Goal: Information Seeking & Learning: Understand process/instructions

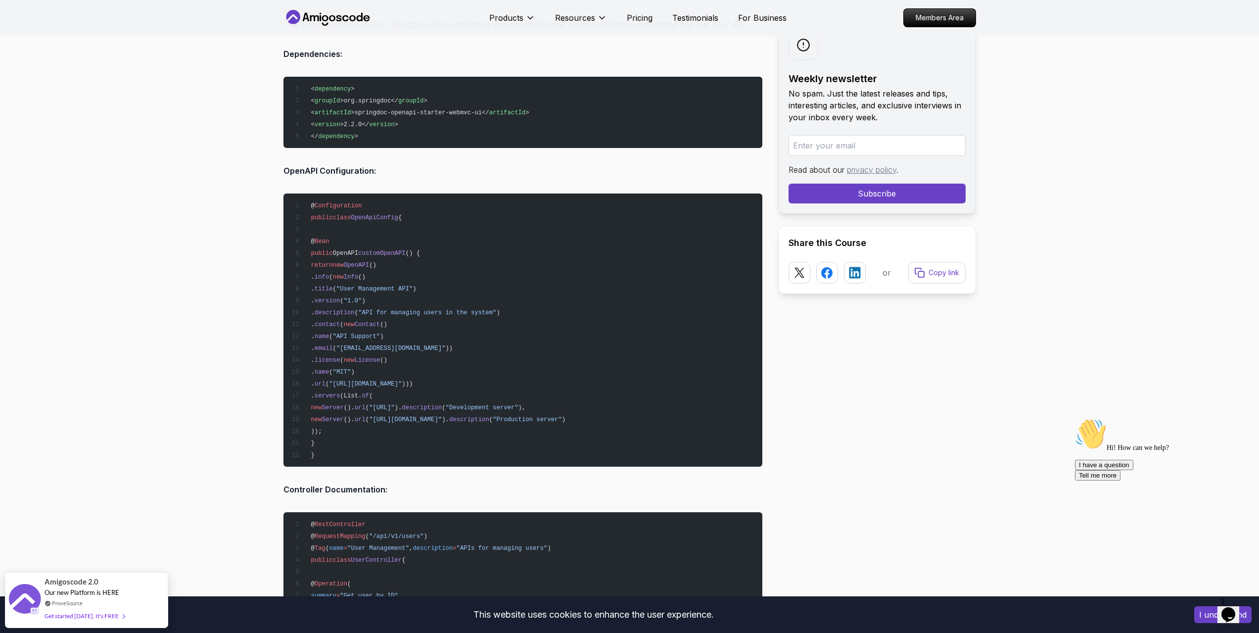
scroll to position [10514, 0]
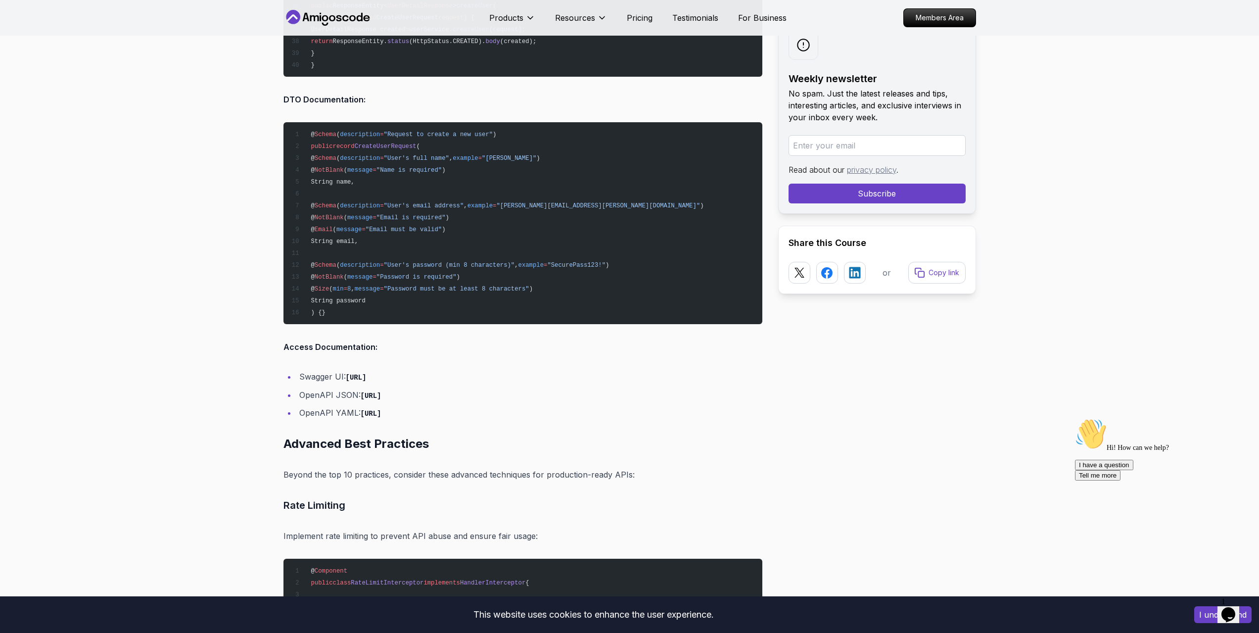
scroll to position [11405, 0]
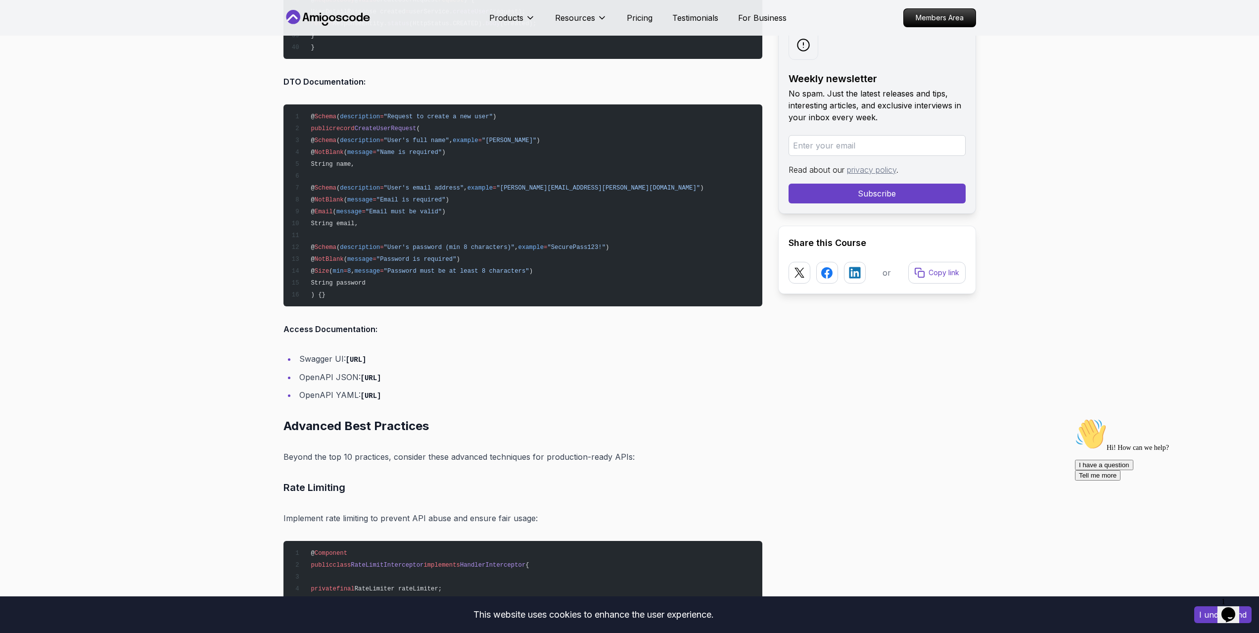
drag, startPoint x: 513, startPoint y: 356, endPoint x: 432, endPoint y: 359, distance: 80.7
click at [432, 359] on li "Swagger UI: [URL]" at bounding box center [529, 359] width 466 height 14
copy code "swagger-ui.html"
click at [522, 377] on li "OpenAPI JSON: [URL]" at bounding box center [529, 377] width 466 height 14
drag, startPoint x: 525, startPoint y: 376, endPoint x: 445, endPoint y: 379, distance: 79.2
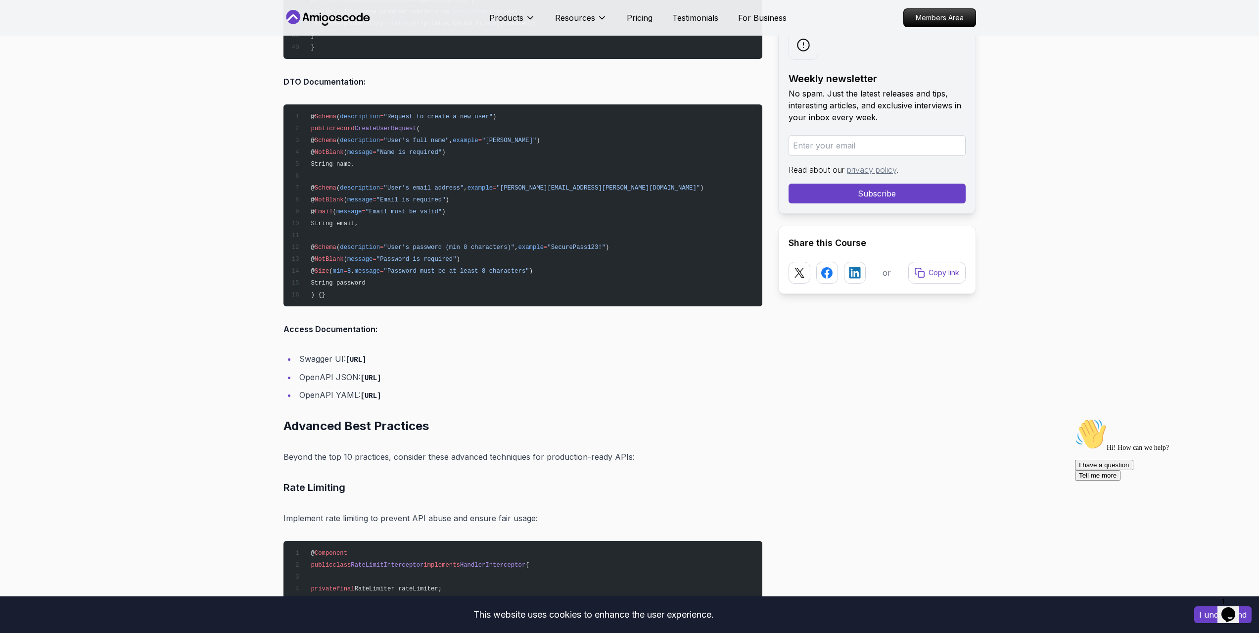
click at [445, 379] on li "OpenAPI JSON: [URL]" at bounding box center [529, 377] width 466 height 14
copy code "v3/api-docs"
drag, startPoint x: 512, startPoint y: 394, endPoint x: 559, endPoint y: 382, distance: 49.1
click at [460, 395] on li "OpenAPI YAML: [URL]" at bounding box center [529, 395] width 466 height 14
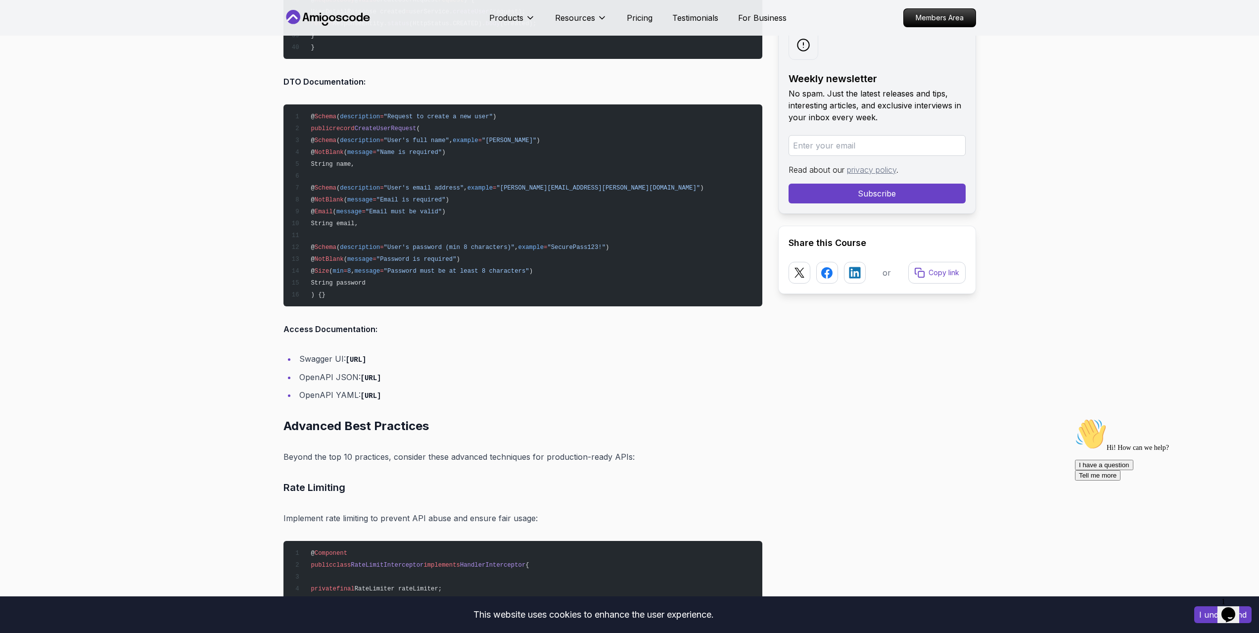
copy code "pi-docs.yaml"
click at [580, 381] on li "OpenAPI JSON: [URL]" at bounding box center [529, 377] width 466 height 14
drag, startPoint x: 536, startPoint y: 395, endPoint x: 458, endPoint y: 391, distance: 78.8
click at [447, 394] on li "OpenAPI YAML: [URL]" at bounding box center [529, 395] width 466 height 14
copy code "3/api-docs.yaml"
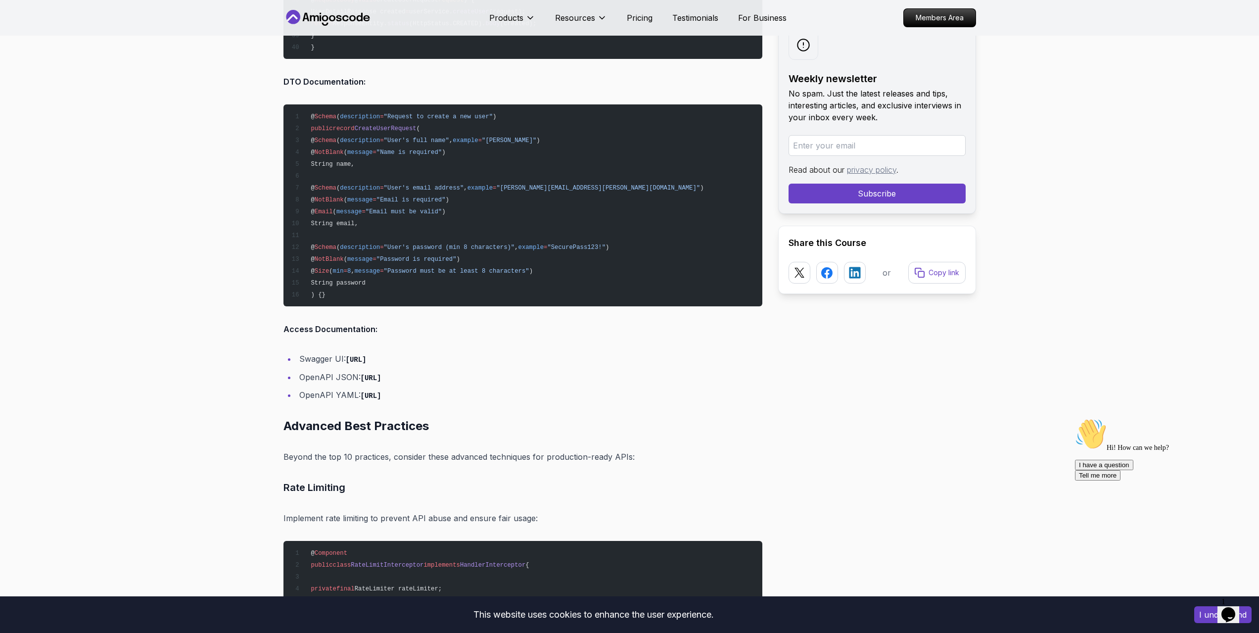
drag, startPoint x: 568, startPoint y: 383, endPoint x: 530, endPoint y: 393, distance: 39.4
click at [568, 384] on li "OpenAPI JSON: [URL]" at bounding box center [529, 377] width 466 height 14
drag, startPoint x: 532, startPoint y: 392, endPoint x: 445, endPoint y: 396, distance: 87.2
click at [445, 396] on li "OpenAPI YAML: [URL]" at bounding box center [529, 395] width 466 height 14
copy code "v3/api-docs.yaml"
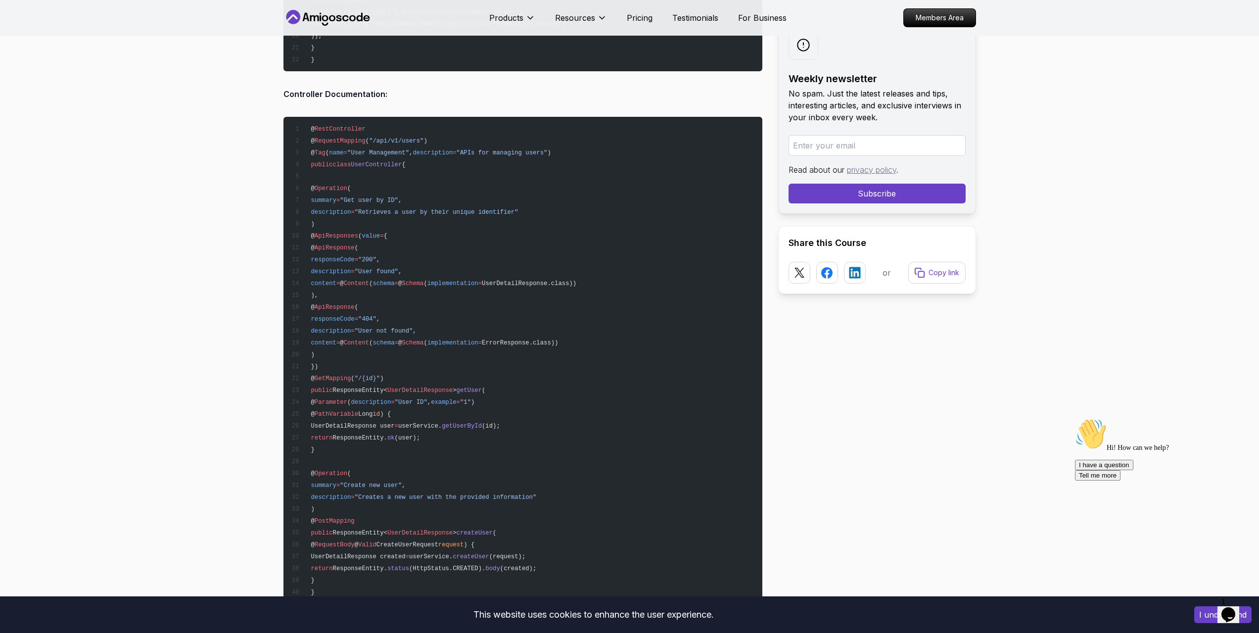
scroll to position [10861, 0]
